Goal: Entertainment & Leisure: Consume media (video, audio)

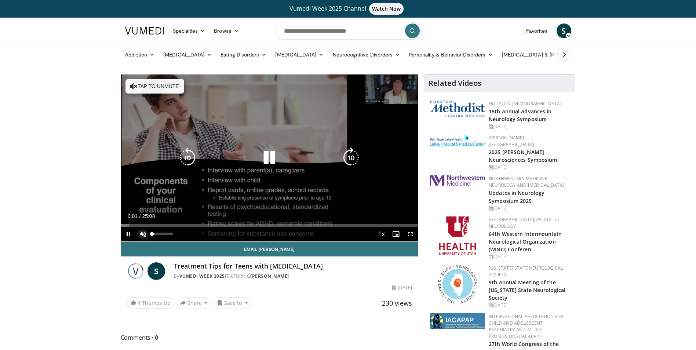
click at [142, 233] on span "Video Player" at bounding box center [143, 234] width 15 height 15
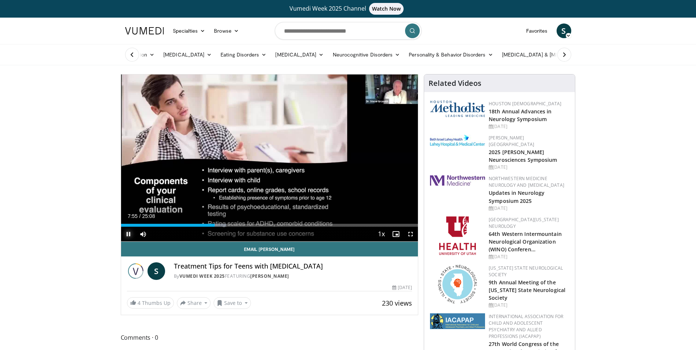
click at [128, 234] on span "Video Player" at bounding box center [128, 234] width 15 height 15
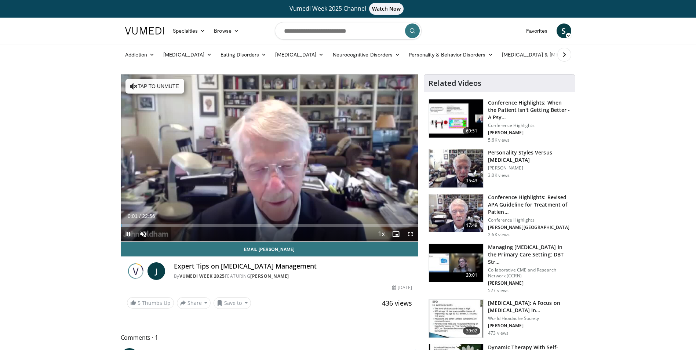
click at [130, 235] on span "Video Player" at bounding box center [128, 234] width 15 height 15
